Goal: Information Seeking & Learning: Understand process/instructions

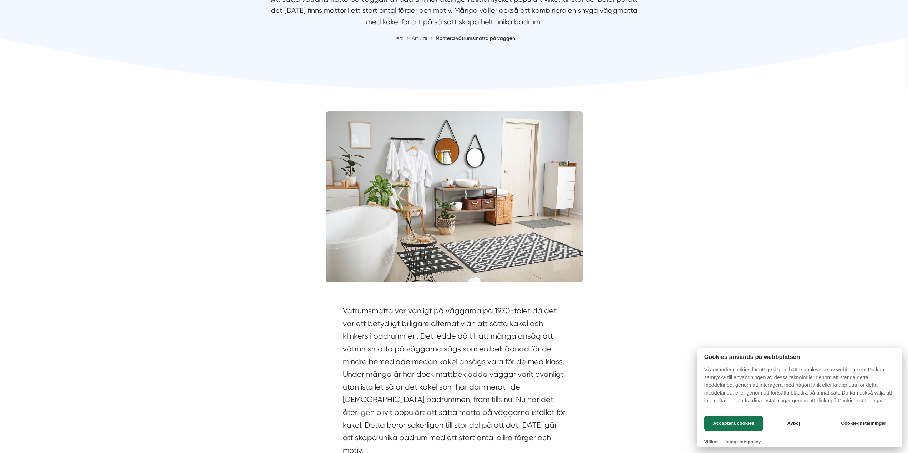
scroll to position [143, 0]
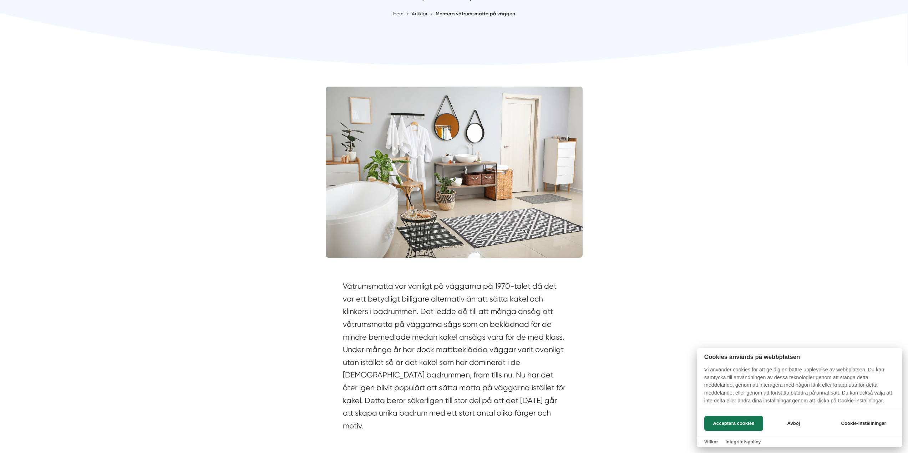
drag, startPoint x: 383, startPoint y: 284, endPoint x: 541, endPoint y: 287, distance: 157.7
click at [541, 287] on div at bounding box center [454, 226] width 908 height 453
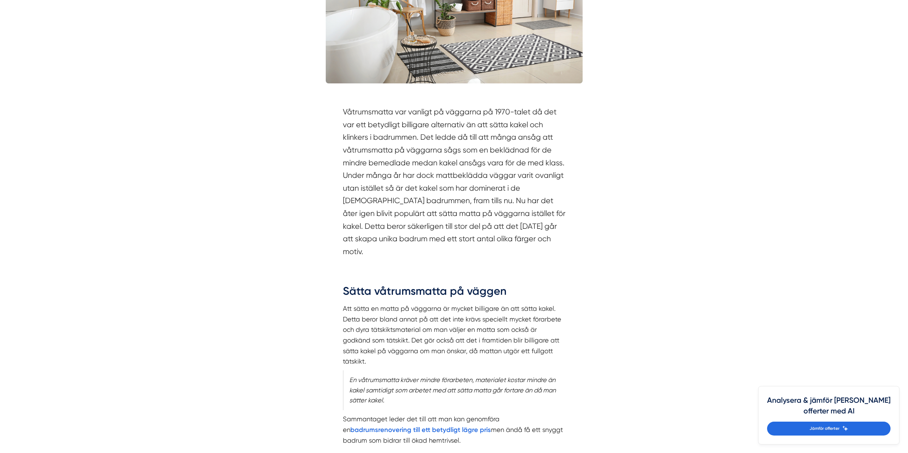
scroll to position [321, 0]
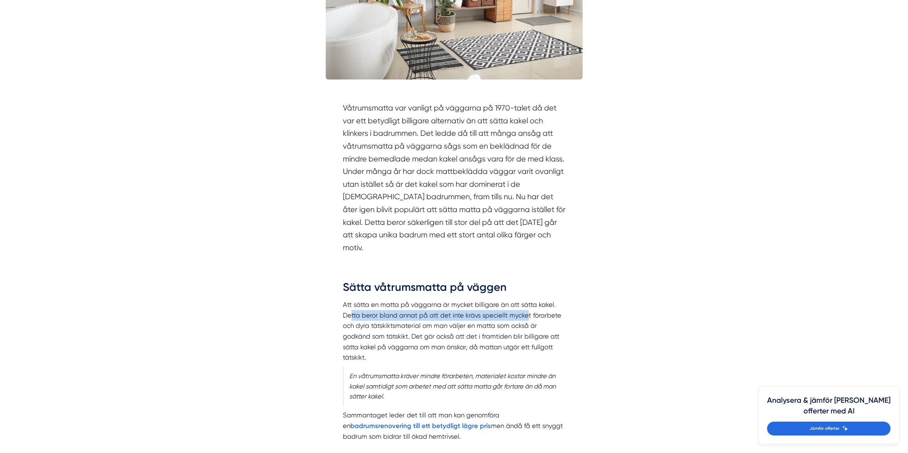
drag, startPoint x: 351, startPoint y: 306, endPoint x: 529, endPoint y: 307, distance: 177.3
click at [529, 307] on p "Att sätta en matta på väggarna är mycket billigare än att sätta kakel. Detta be…" at bounding box center [454, 331] width 223 height 63
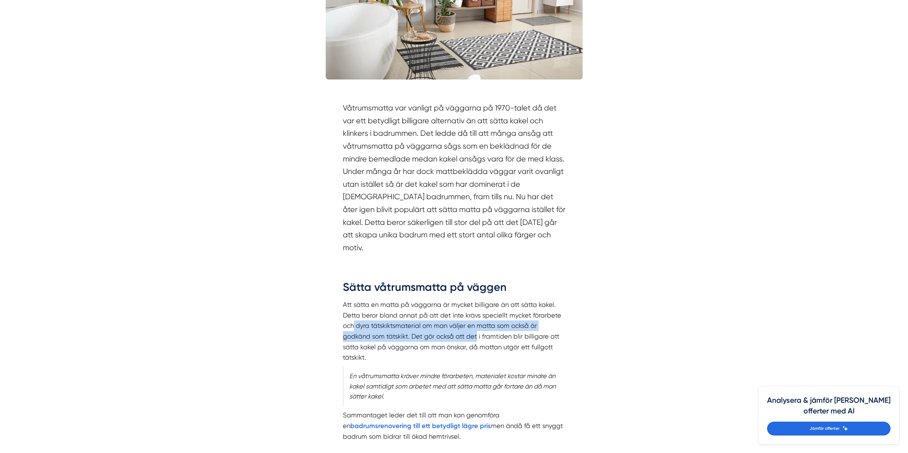
drag, startPoint x: 354, startPoint y: 316, endPoint x: 477, endPoint y: 323, distance: 122.9
click at [477, 323] on p "Att sätta en matta på väggarna är mycket billigare än att sätta kakel. Detta be…" at bounding box center [454, 331] width 223 height 63
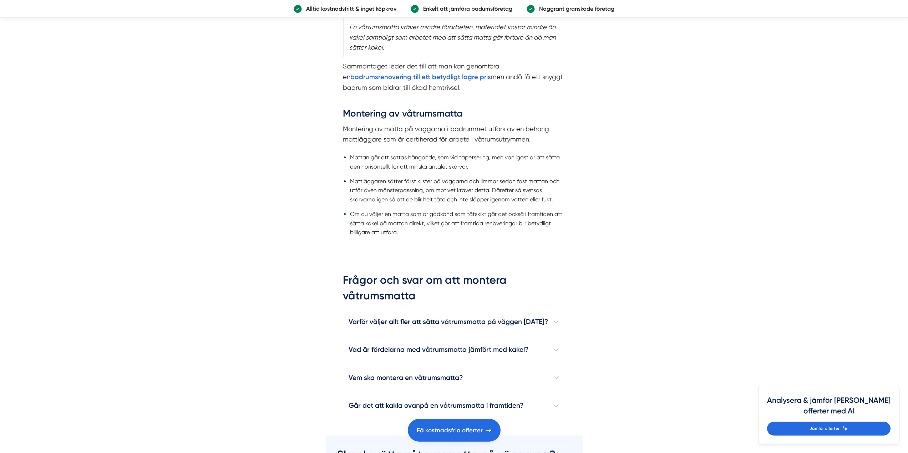
scroll to position [678, 0]
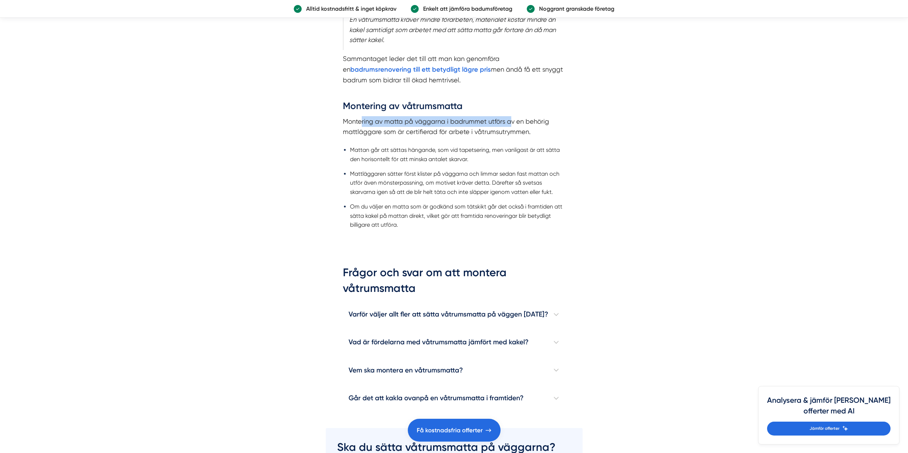
drag, startPoint x: 362, startPoint y: 111, endPoint x: 509, endPoint y: 111, distance: 147.0
click at [509, 116] on p "Montering av matta på väggarna i badrummet utförs av en behörig mattläggare som…" at bounding box center [454, 126] width 223 height 21
